Goal: Task Accomplishment & Management: Manage account settings

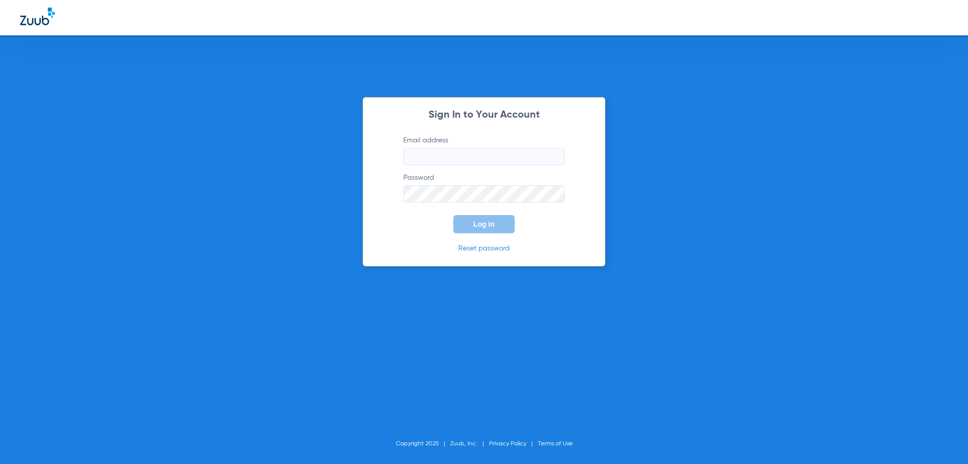
type input "[PERSON_NAME][EMAIL_ADDRESS][PERSON_NAME][DOMAIN_NAME]"
click at [497, 225] on button "Log In" at bounding box center [484, 224] width 62 height 18
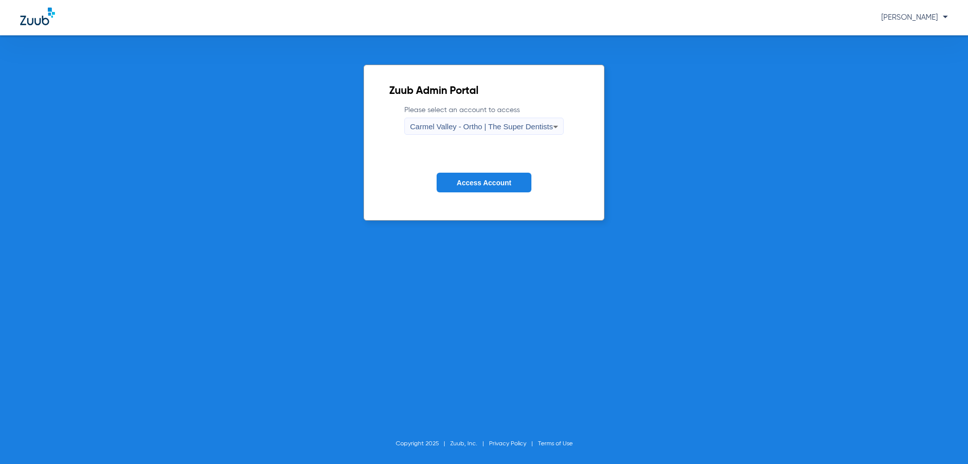
click at [525, 124] on span "Carmel Valley - Ortho | The Super Dentists" at bounding box center [481, 126] width 143 height 9
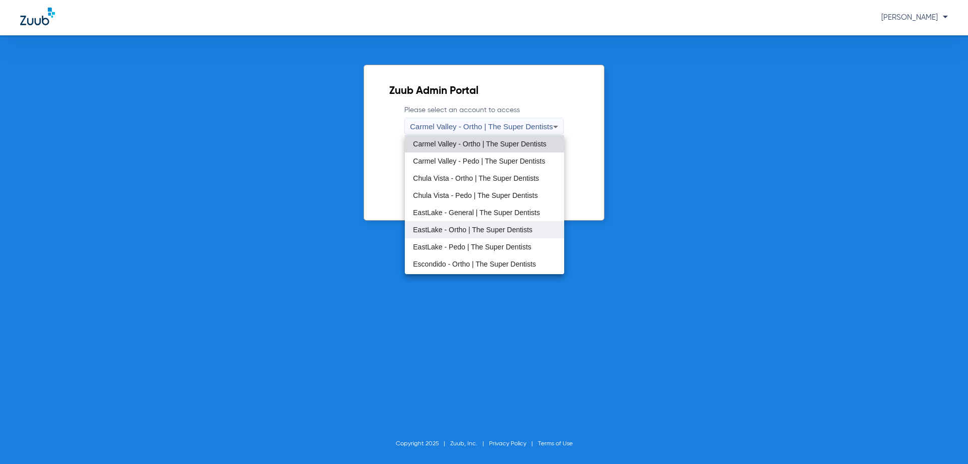
scroll to position [50, 0]
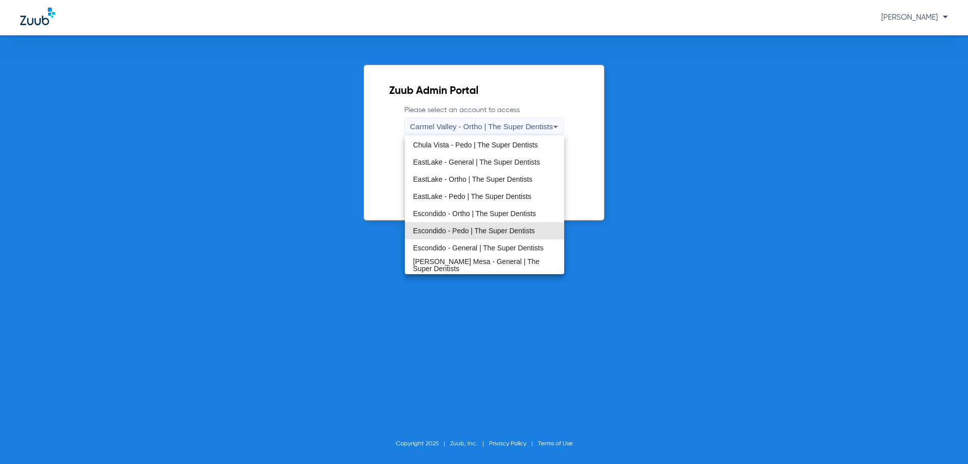
click at [521, 224] on mat-option "Escondido - Pedo | The Super Dentists" at bounding box center [484, 230] width 159 height 17
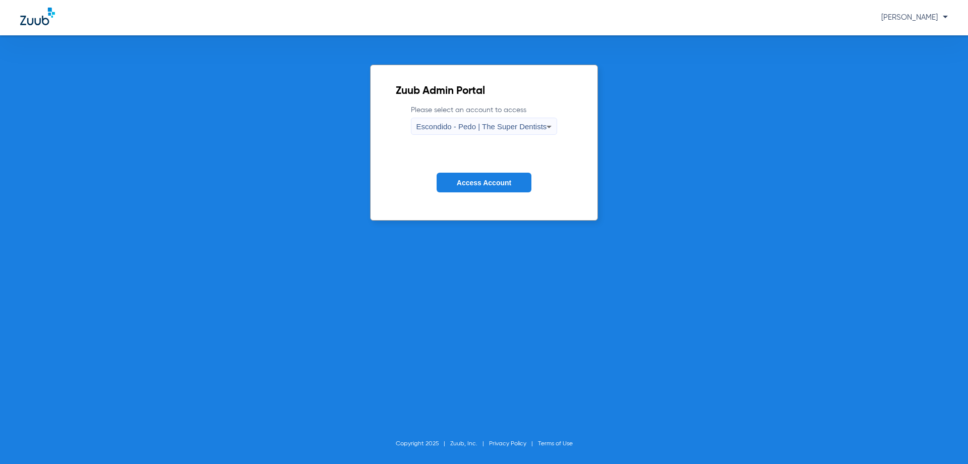
click at [493, 180] on span "Access Account" at bounding box center [484, 183] width 54 height 8
